Goal: Task Accomplishment & Management: Manage account settings

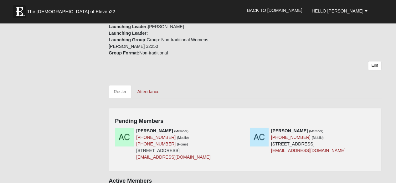
scroll to position [219, 0]
click at [242, 128] on icon at bounding box center [243, 130] width 4 height 4
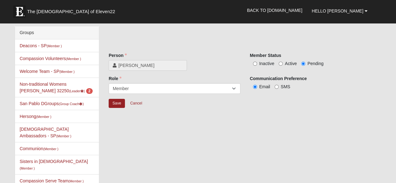
click at [283, 63] on label "Active" at bounding box center [288, 63] width 18 height 6
click at [283, 63] on input "Active" at bounding box center [281, 64] width 4 height 4
radio input "true"
click at [116, 104] on input "Save" at bounding box center [117, 103] width 16 height 9
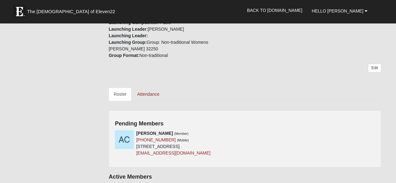
scroll to position [216, 0]
click at [243, 131] on icon at bounding box center [243, 133] width 4 height 4
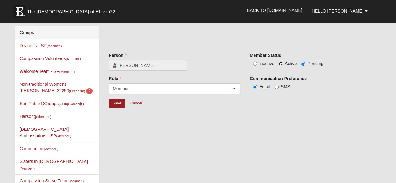
click at [280, 65] on input "Active" at bounding box center [281, 64] width 4 height 4
radio input "true"
click at [113, 104] on input "Save" at bounding box center [117, 103] width 16 height 9
